Goal: Find specific page/section

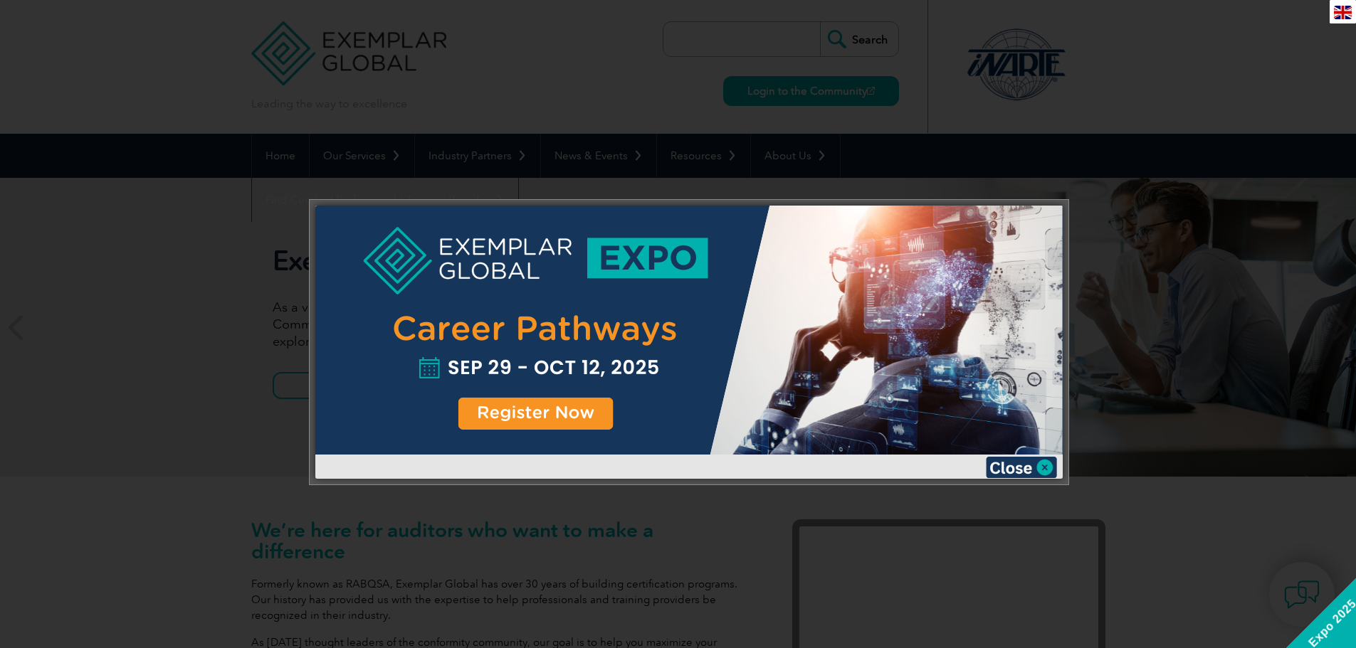
drag, startPoint x: 1178, startPoint y: 76, endPoint x: 1133, endPoint y: 154, distance: 89.9
click at [1178, 76] on div at bounding box center [678, 324] width 1356 height 648
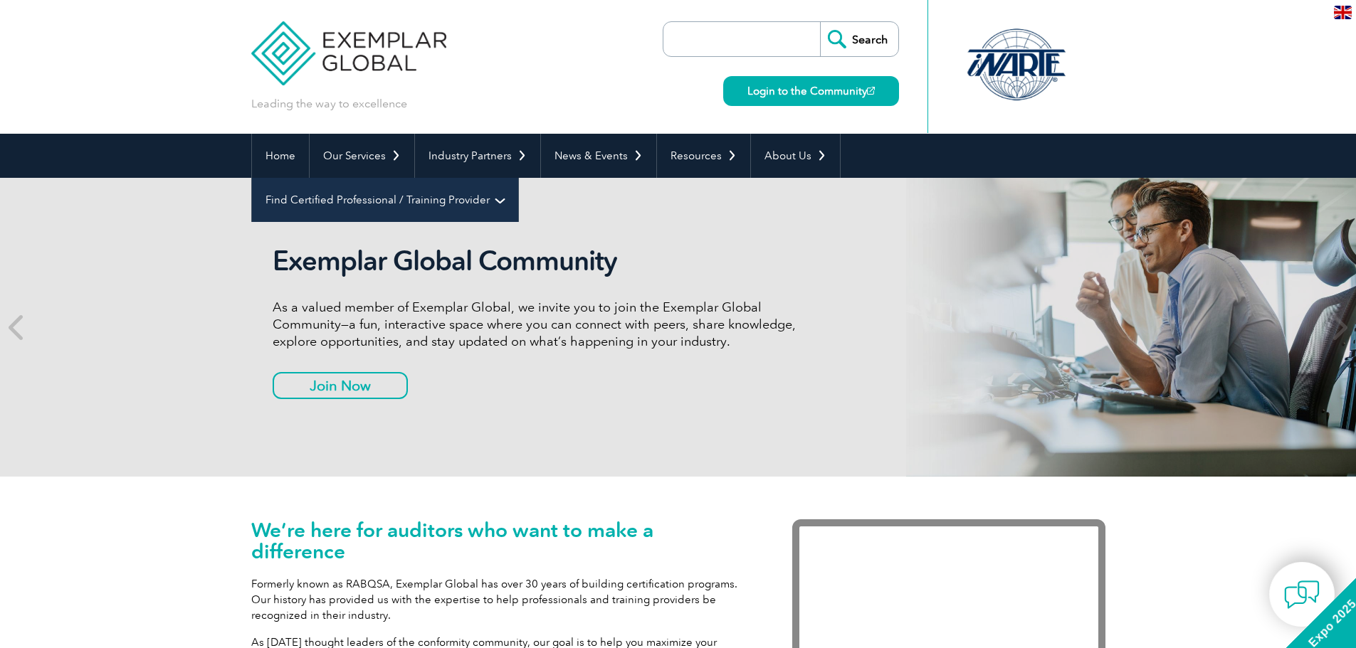
click at [518, 178] on link "Find Certified Professional / Training Provider" at bounding box center [385, 200] width 266 height 44
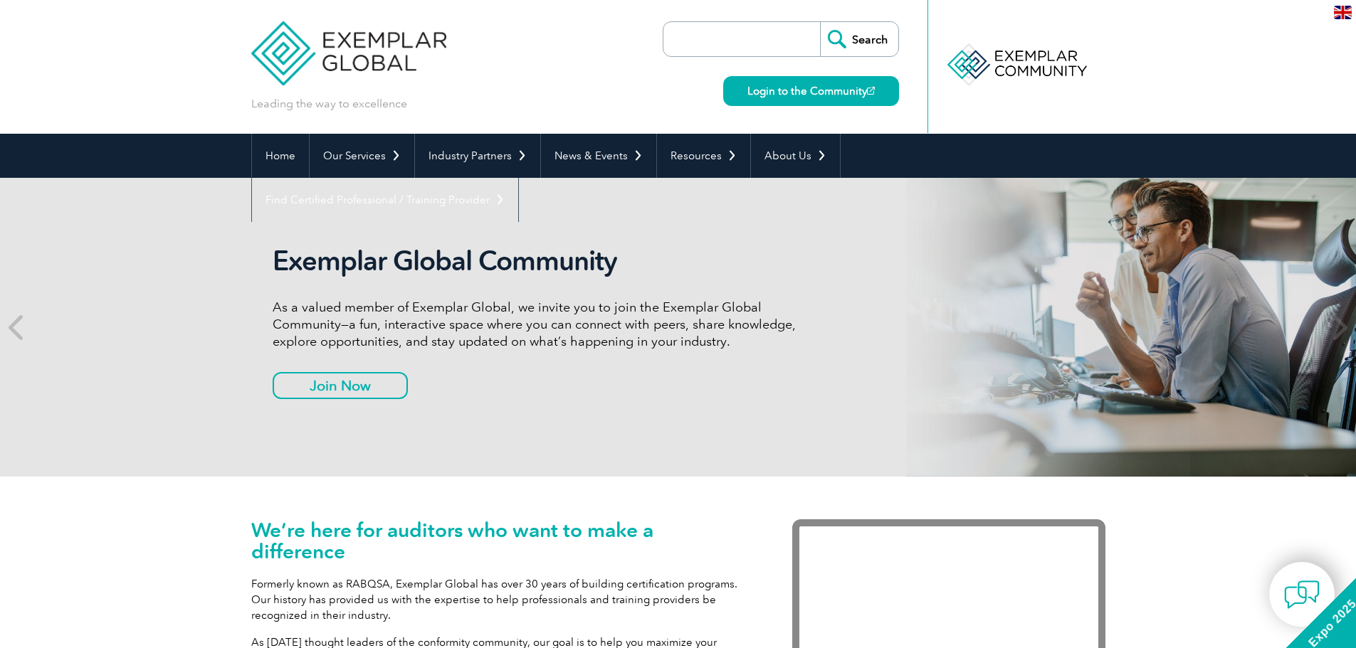
click at [0, 0] on link "Find an Auditor" at bounding box center [0, 0] width 0 height 0
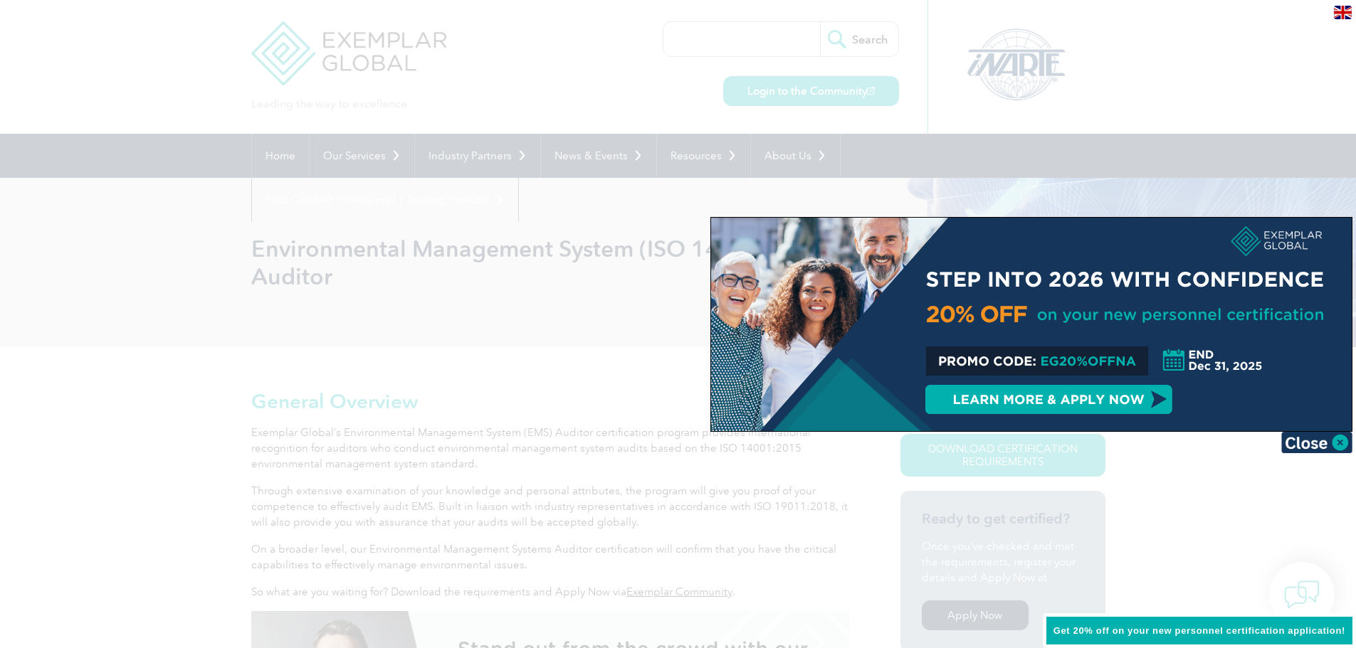
click at [645, 116] on div at bounding box center [678, 324] width 1356 height 648
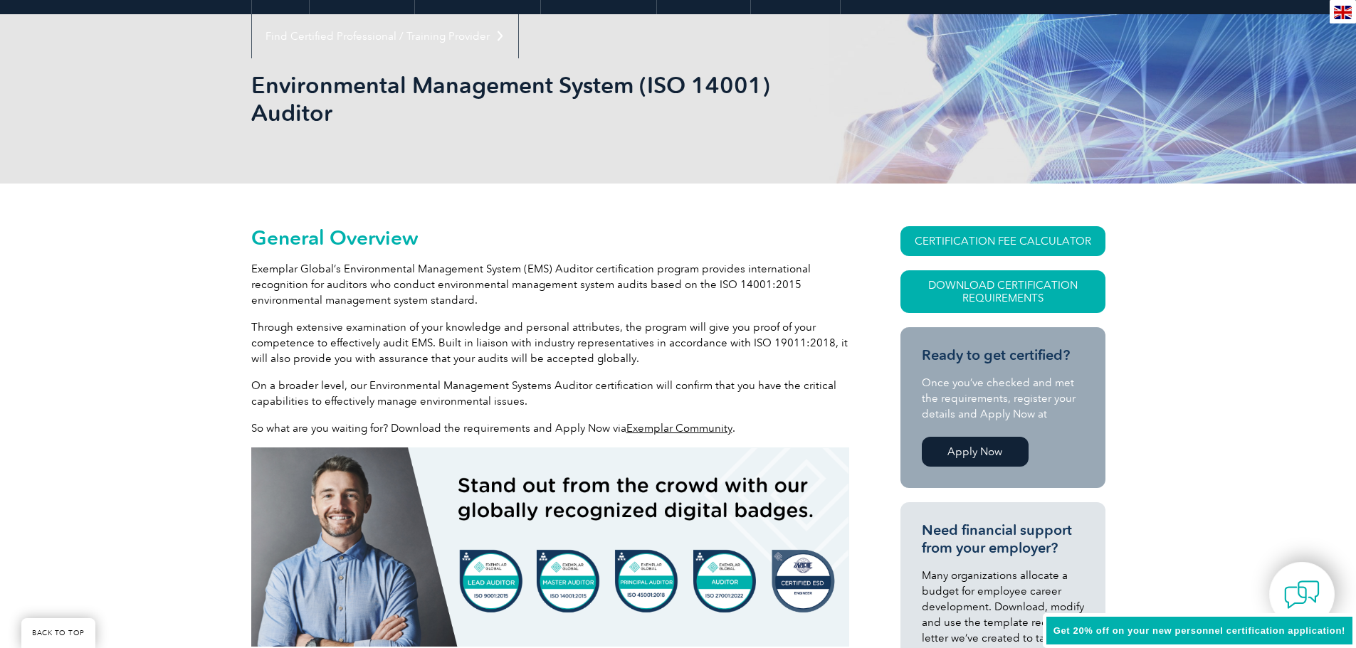
scroll to position [142, 0]
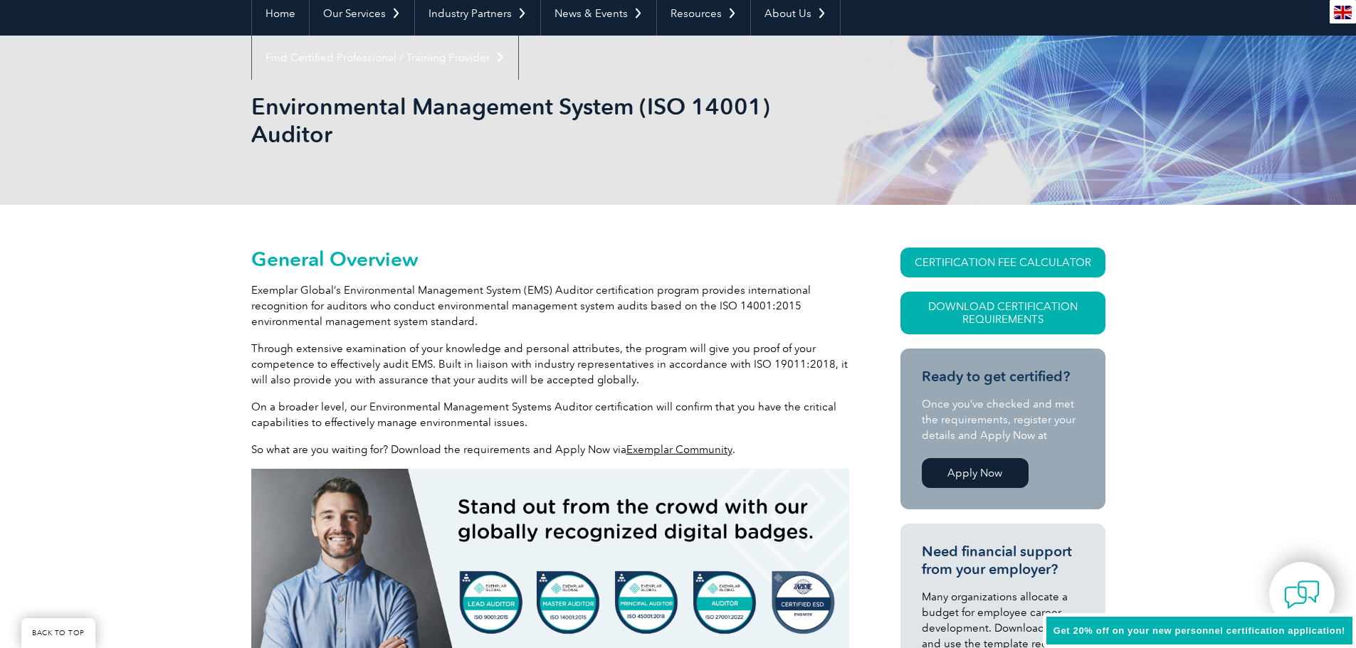
click at [983, 469] on link "Apply Now" at bounding box center [975, 473] width 107 height 30
